Goal: Obtain resource: Download file/media

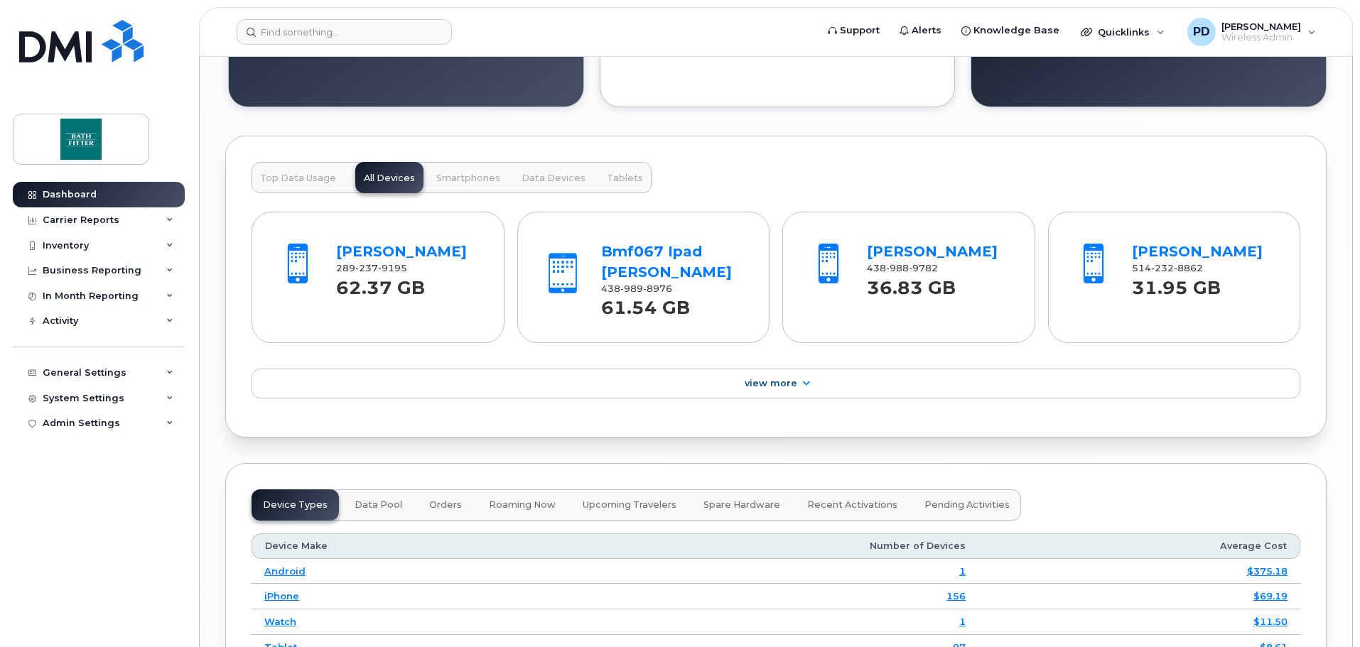
scroll to position [1635, 0]
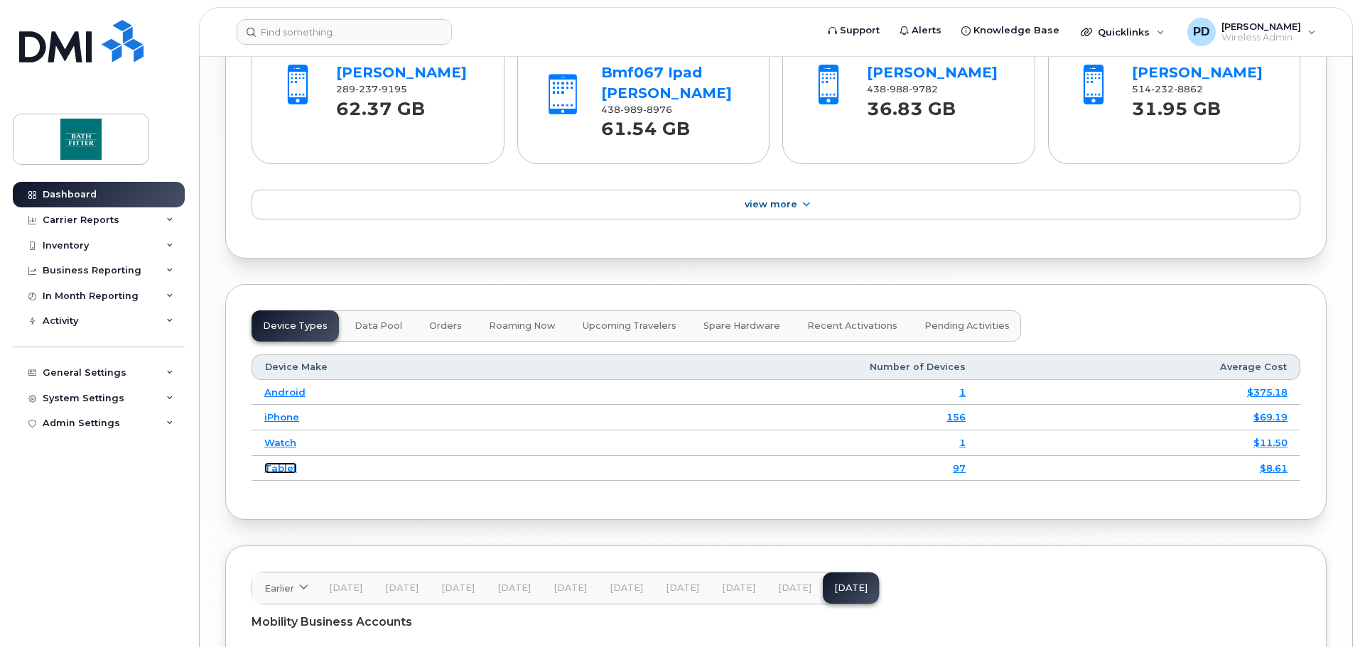
click at [272, 473] on link "Tablet" at bounding box center [280, 468] width 33 height 11
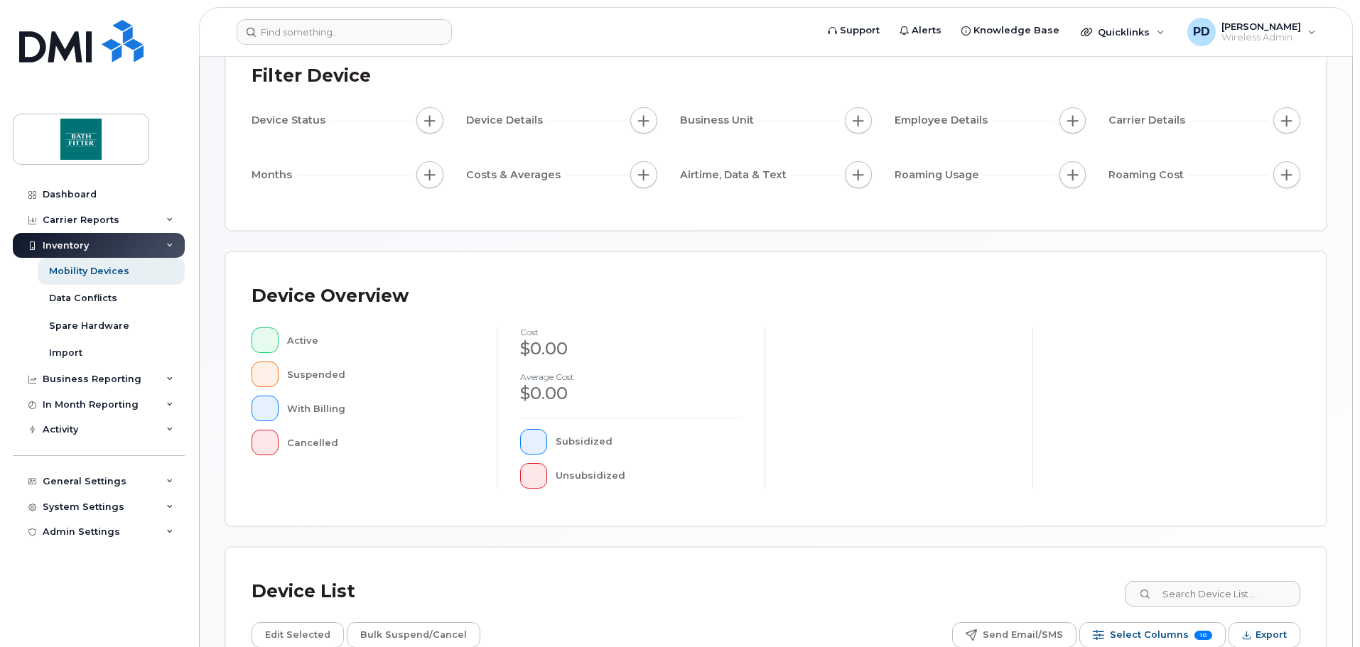
scroll to position [330, 0]
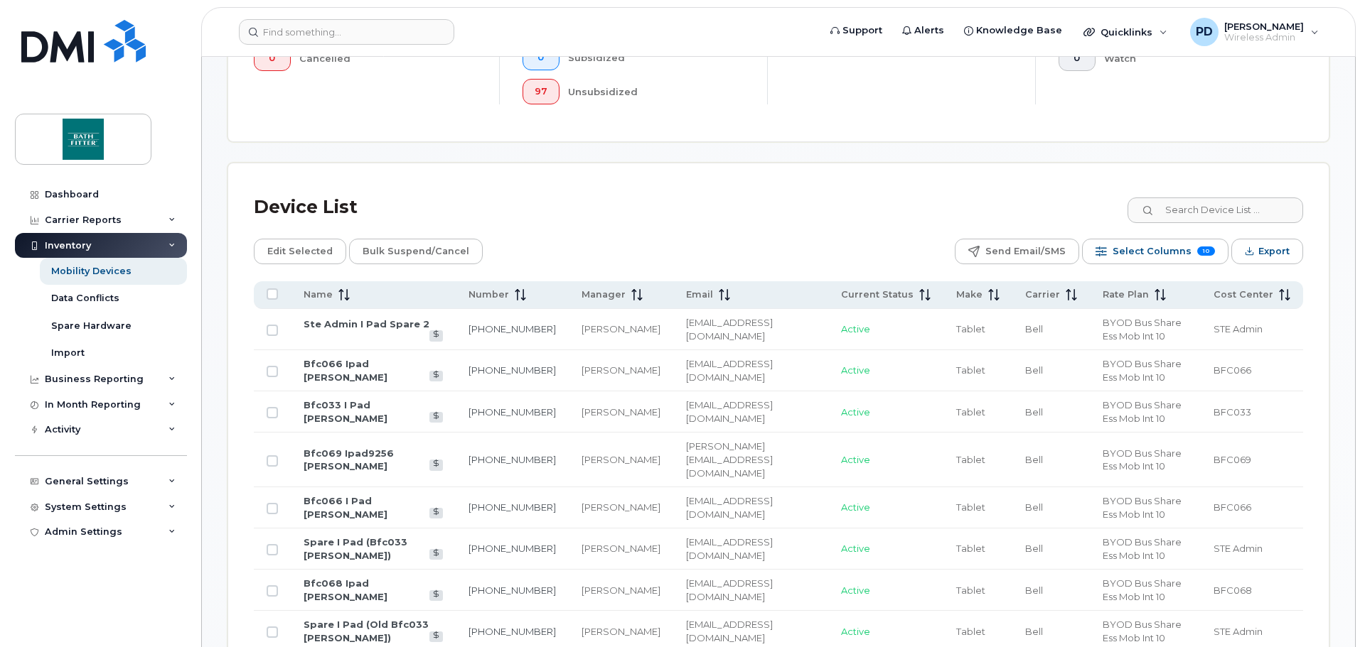
scroll to position [543, 0]
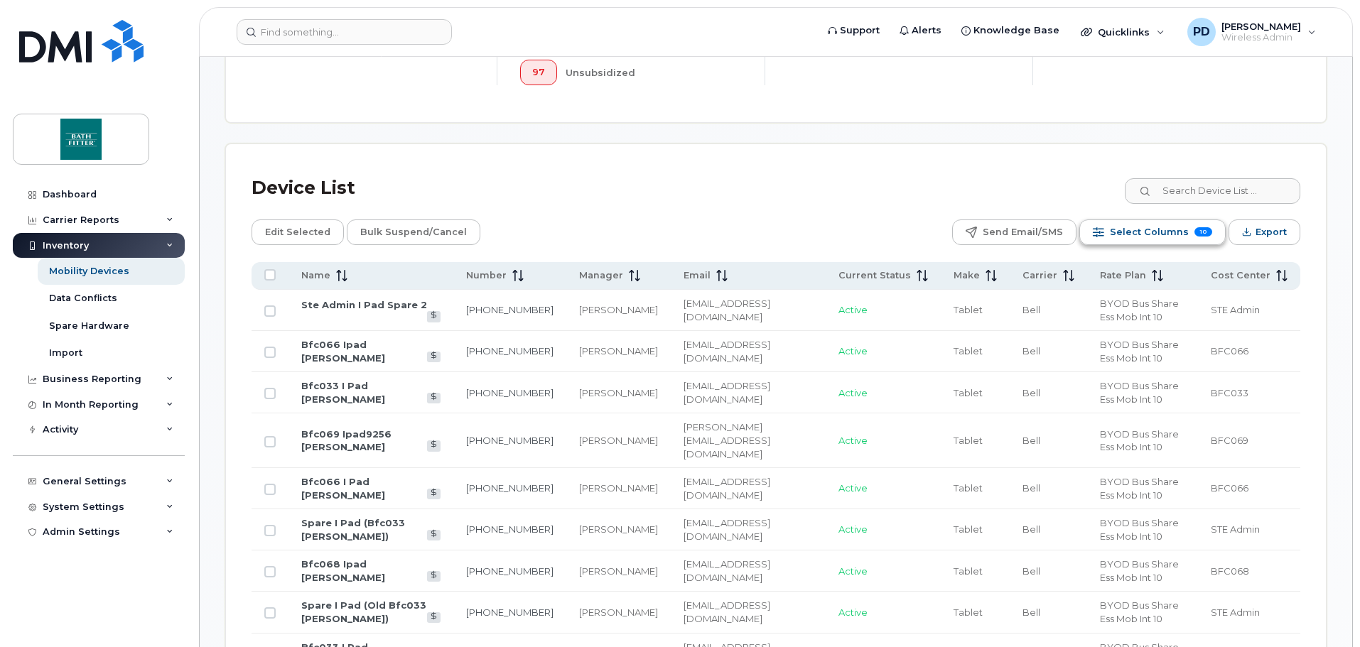
click at [1178, 222] on span "Select Columns" at bounding box center [1149, 232] width 79 height 21
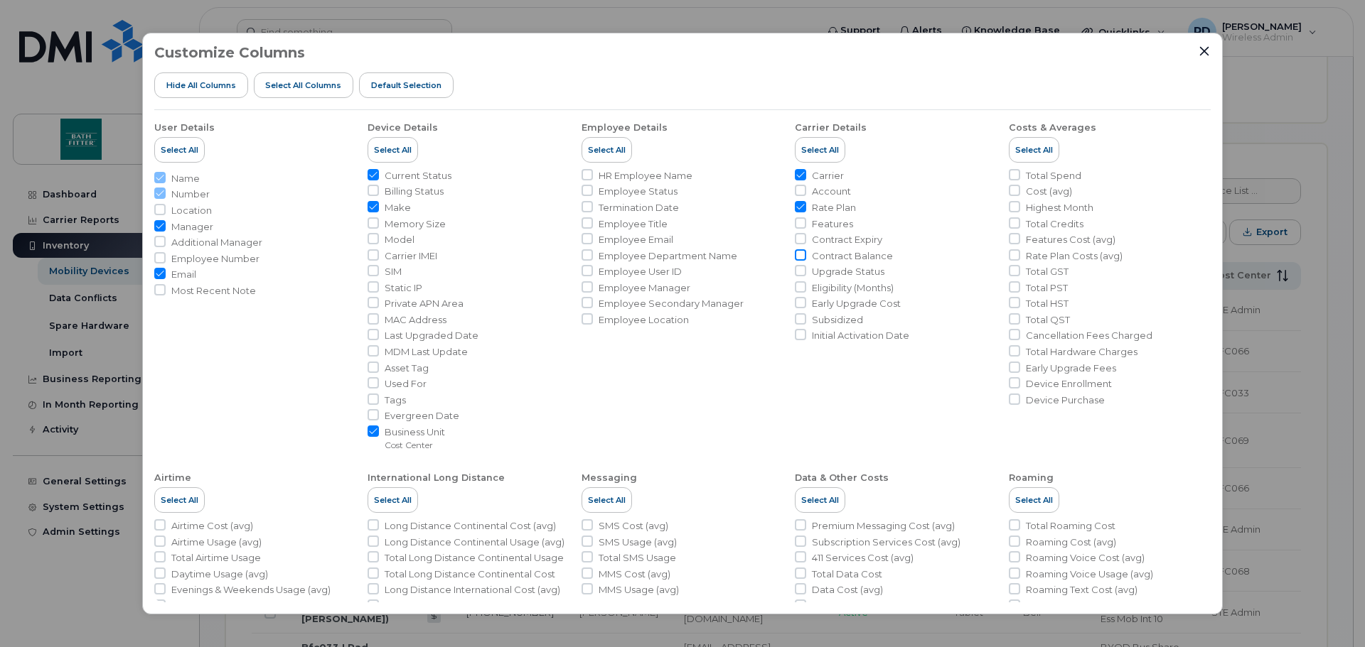
click at [797, 255] on input "Contract Balance" at bounding box center [800, 254] width 11 height 11
checkbox input "true"
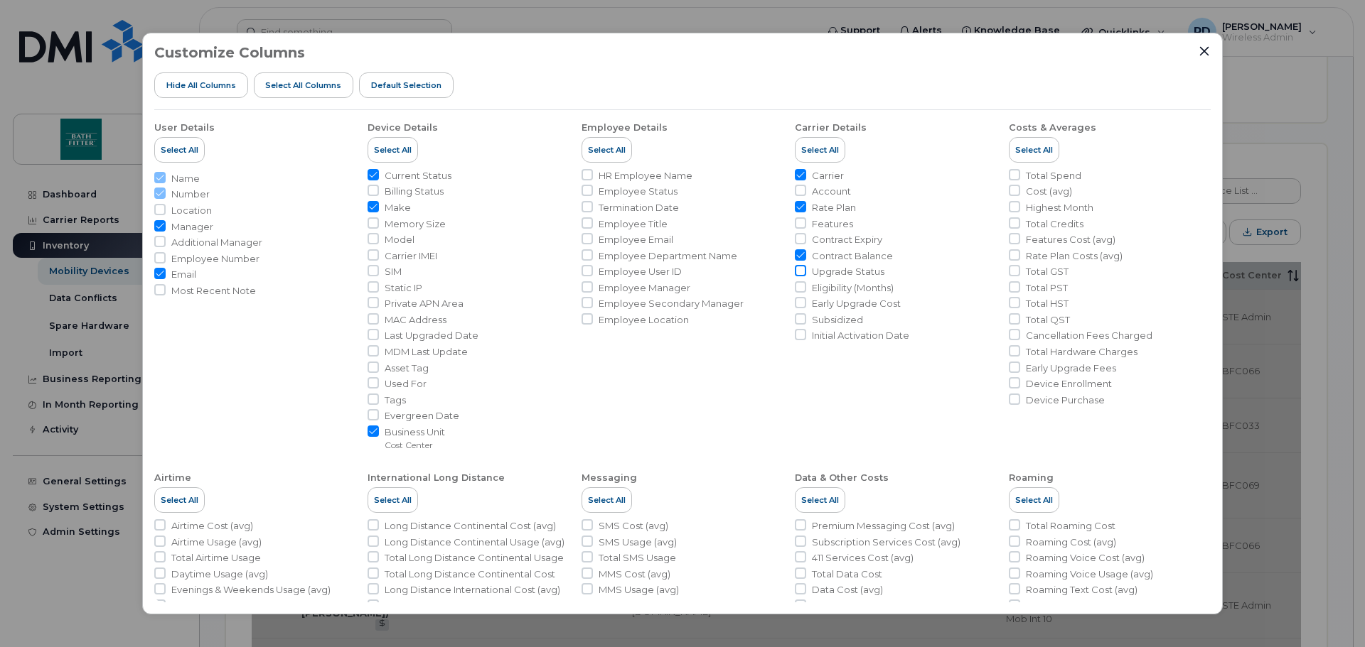
click at [797, 269] on input "Upgrade Status" at bounding box center [800, 270] width 11 height 11
checkbox input "true"
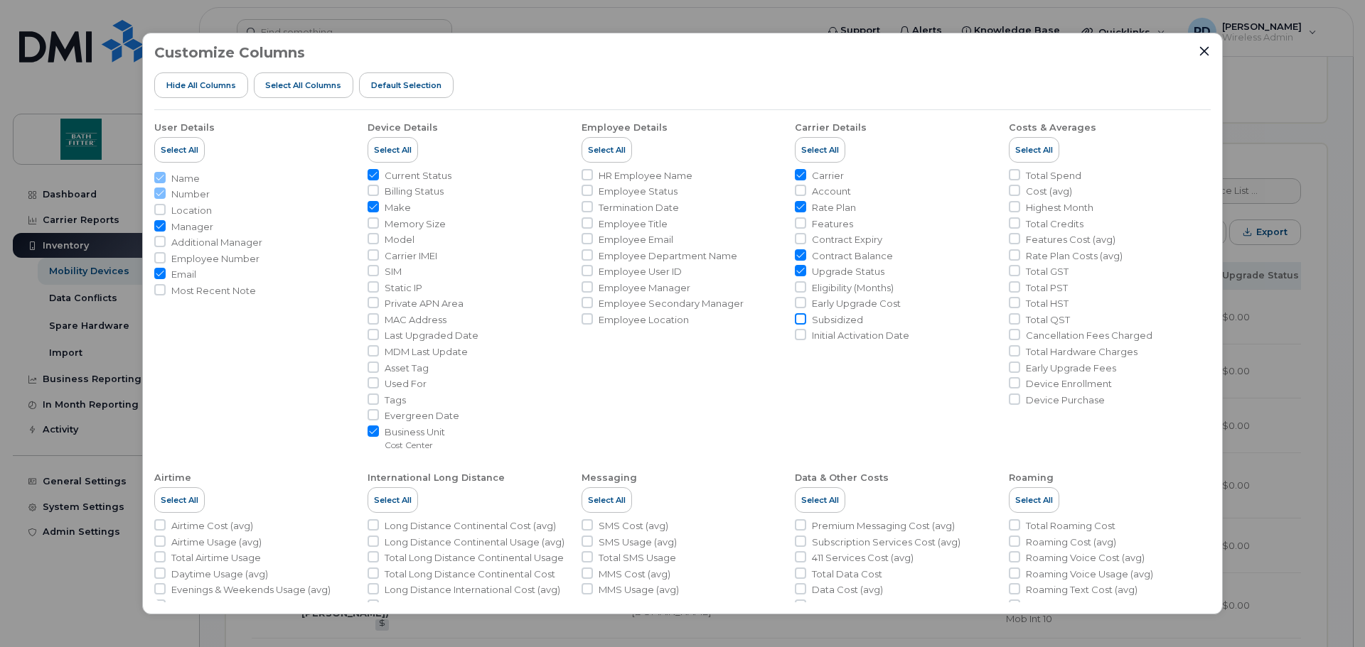
click at [796, 319] on input "Subsidized" at bounding box center [800, 318] width 11 height 11
checkbox input "true"
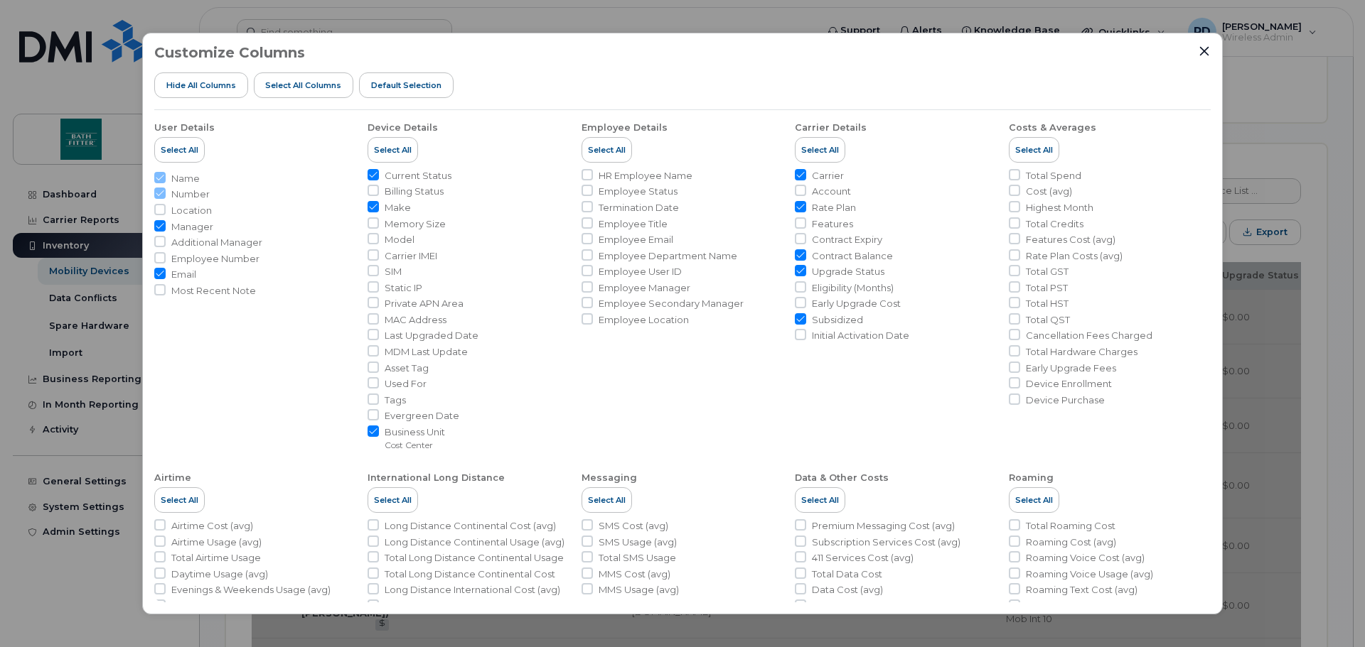
click at [1208, 55] on icon "Close" at bounding box center [1204, 50] width 9 height 9
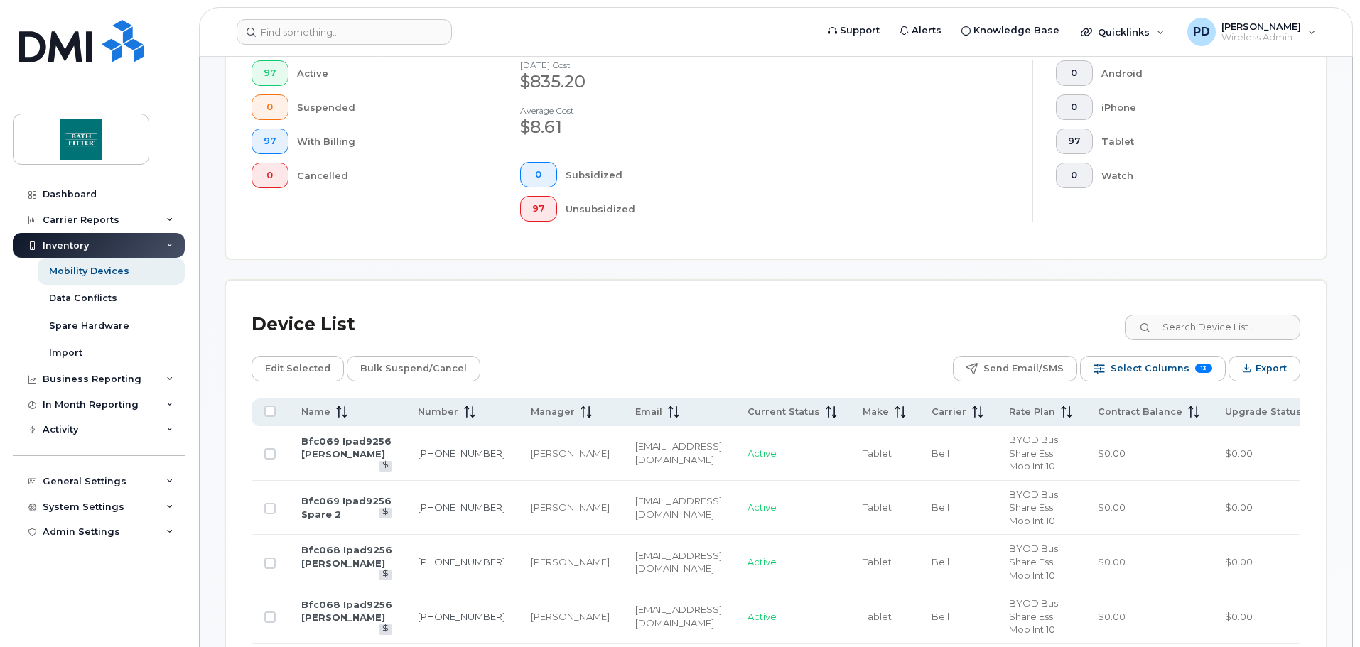
scroll to position [401, 0]
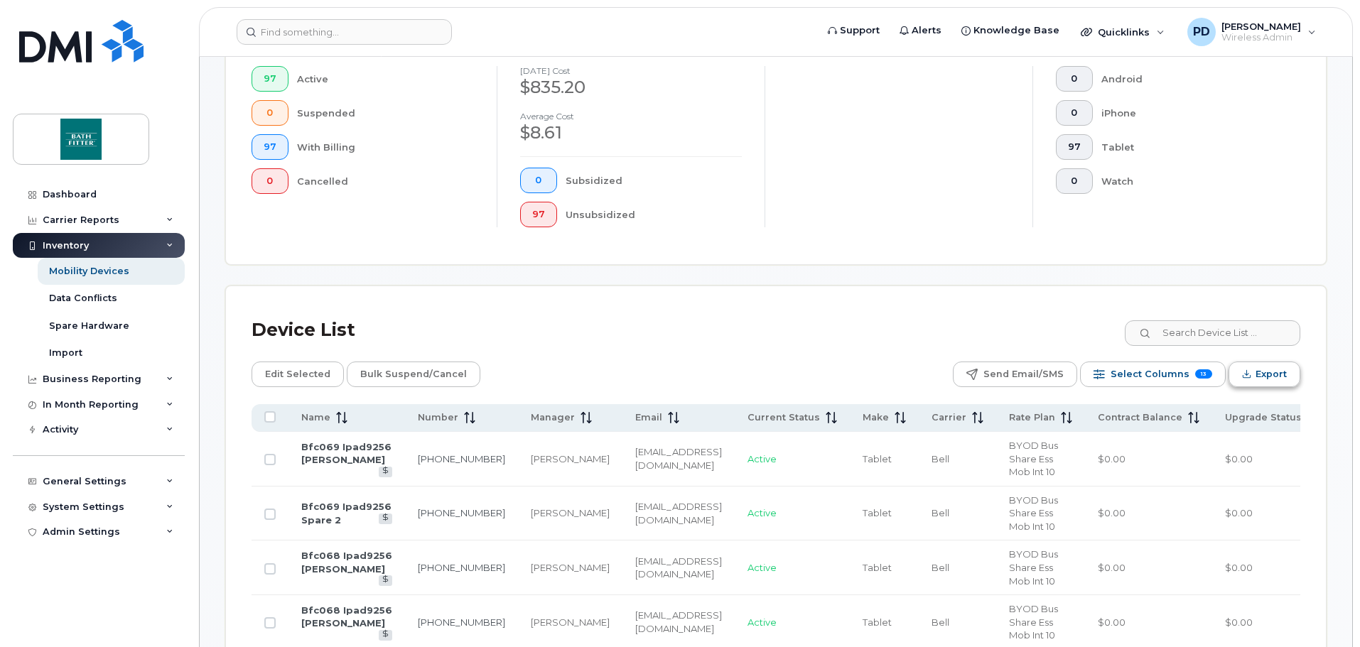
click at [1260, 364] on span "Export" at bounding box center [1271, 374] width 31 height 21
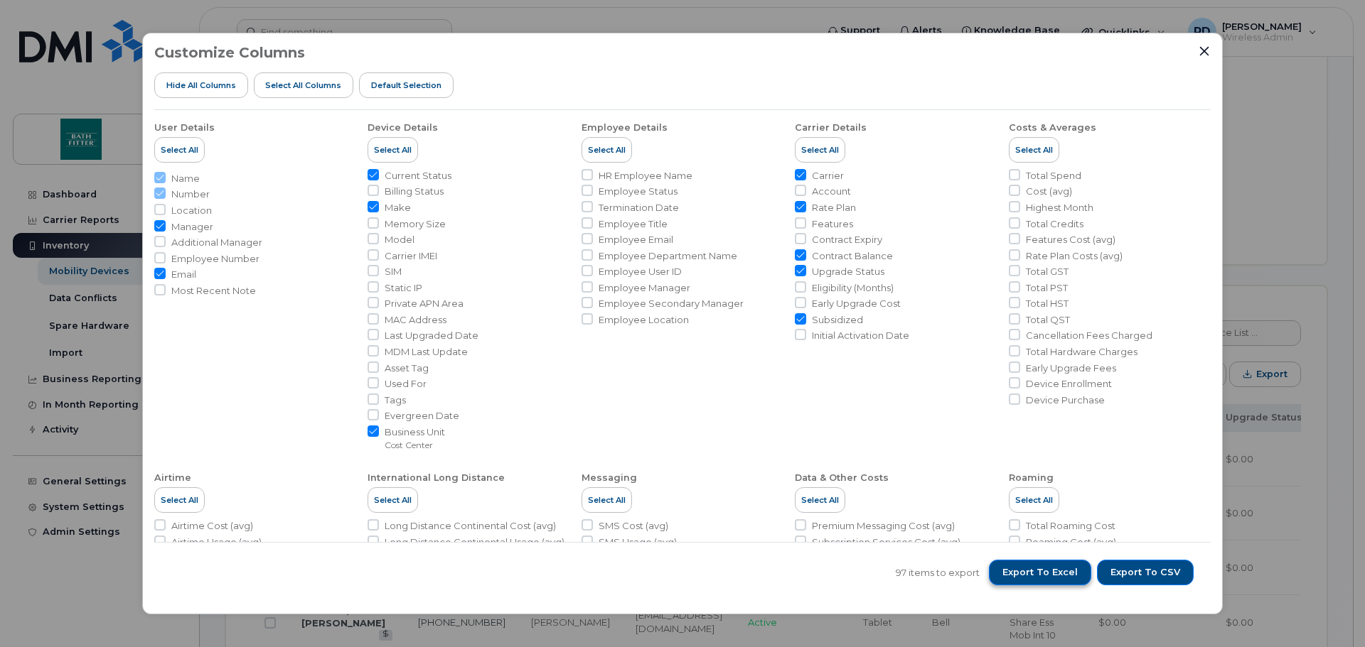
click at [1064, 576] on span "Export to Excel" at bounding box center [1039, 572] width 75 height 13
click at [1027, 571] on span "Export to Excel" at bounding box center [1039, 572] width 75 height 13
click at [1204, 53] on icon "Close" at bounding box center [1203, 50] width 11 height 11
